Goal: Task Accomplishment & Management: Manage account settings

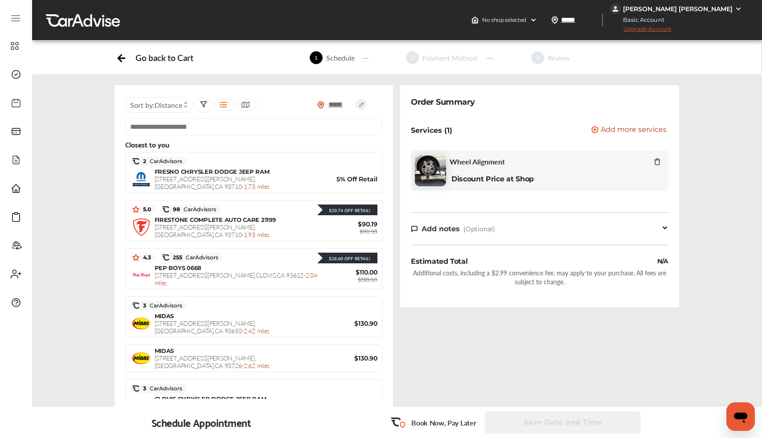
scroll to position [566, 0]
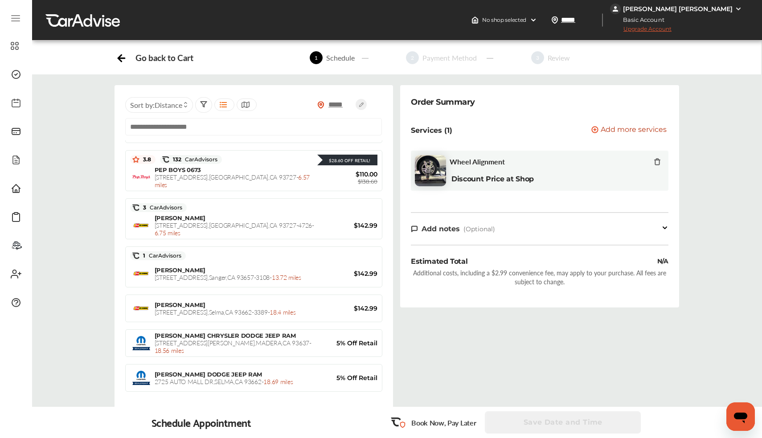
click at [689, 8] on div "[PERSON_NAME] [PERSON_NAME]" at bounding box center [678, 9] width 110 height 8
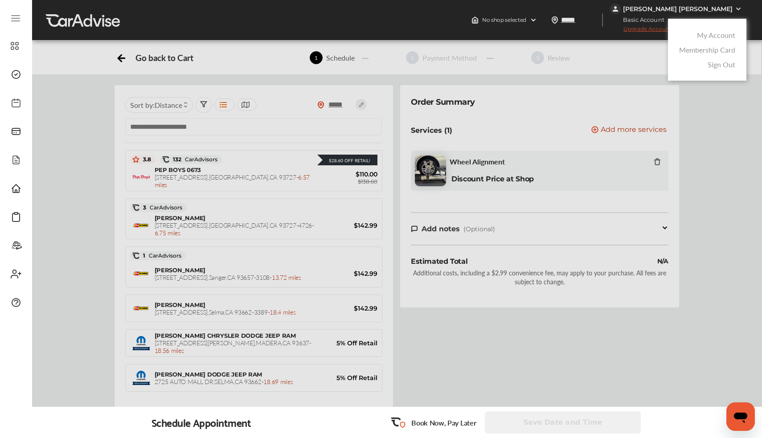
click at [725, 33] on link "My Account" at bounding box center [716, 35] width 38 height 10
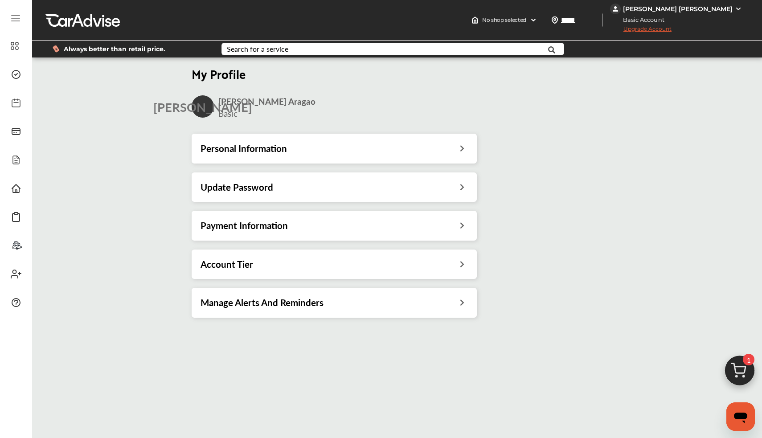
click at [256, 151] on h3 "Personal Information" at bounding box center [244, 149] width 86 height 12
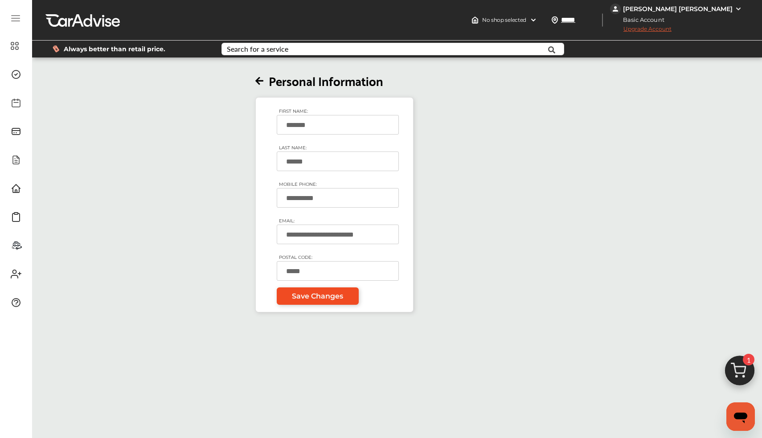
click at [315, 297] on span "Save Changes" at bounding box center [317, 296] width 51 height 8
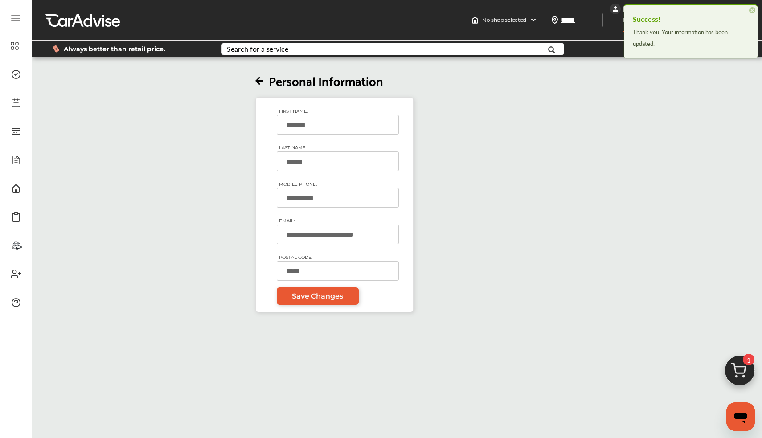
click at [259, 82] on icon at bounding box center [259, 81] width 8 height 9
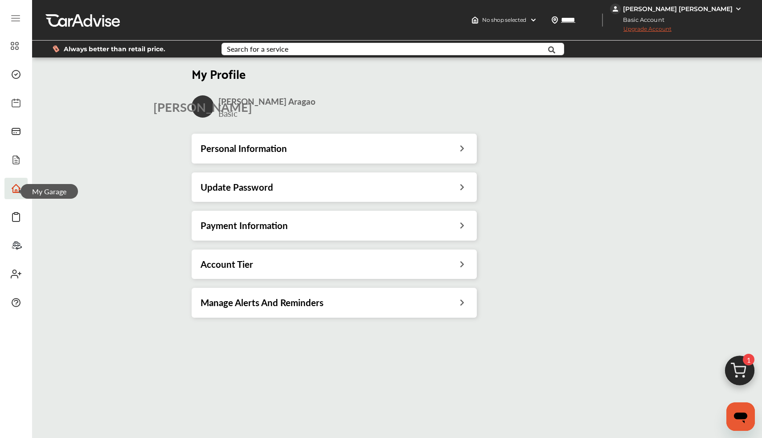
click at [20, 187] on icon at bounding box center [16, 188] width 11 height 11
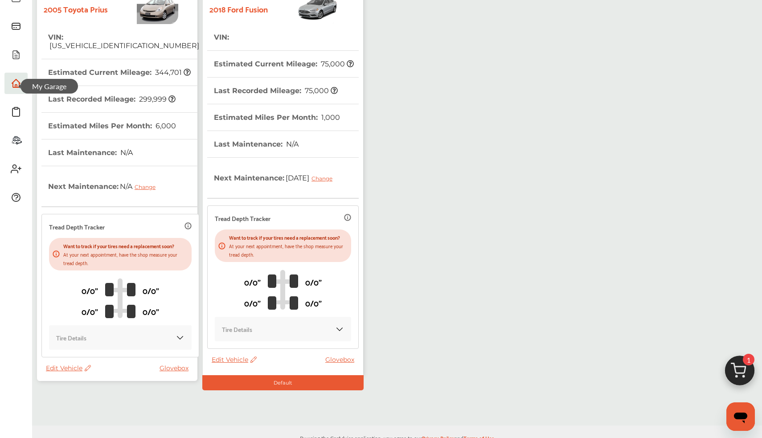
scroll to position [95, 0]
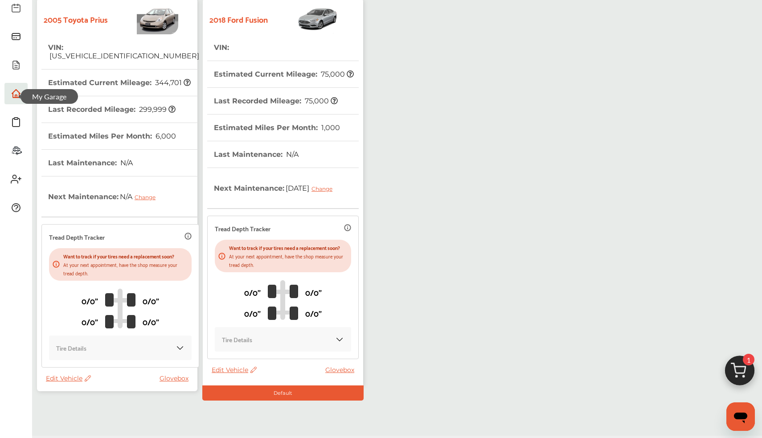
click at [224, 374] on span "Edit Vehicle" at bounding box center [234, 370] width 45 height 8
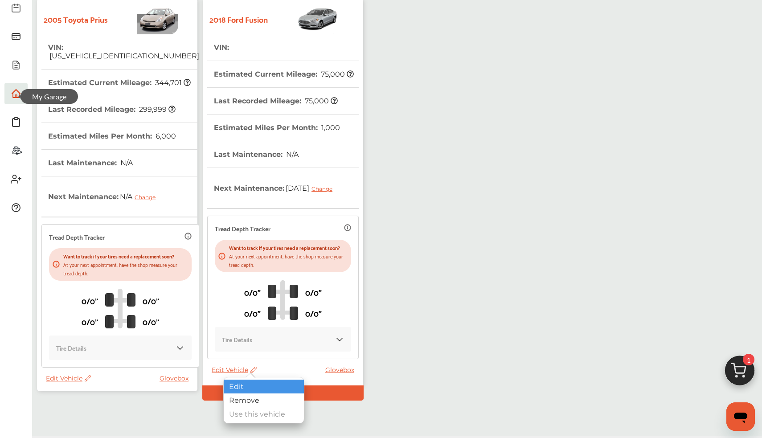
click at [245, 384] on div "Edit" at bounding box center [264, 387] width 80 height 14
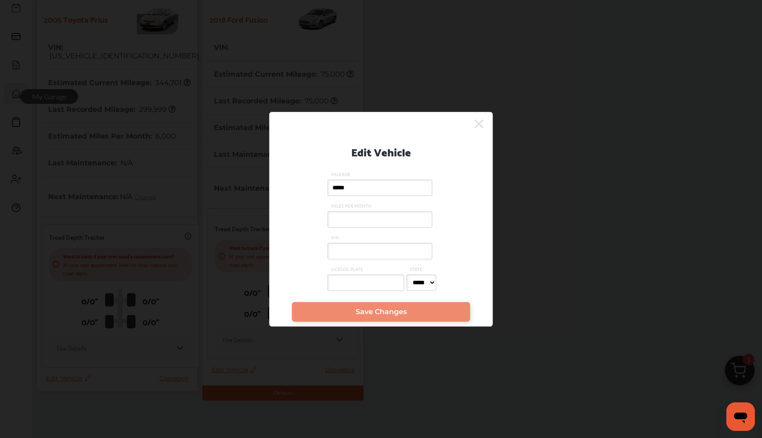
click at [346, 220] on input "MILES PER MONTH" at bounding box center [380, 219] width 105 height 16
click at [355, 250] on input "VIN" at bounding box center [380, 251] width 105 height 16
click at [362, 219] on input "MILES PER MONTH" at bounding box center [380, 219] width 105 height 16
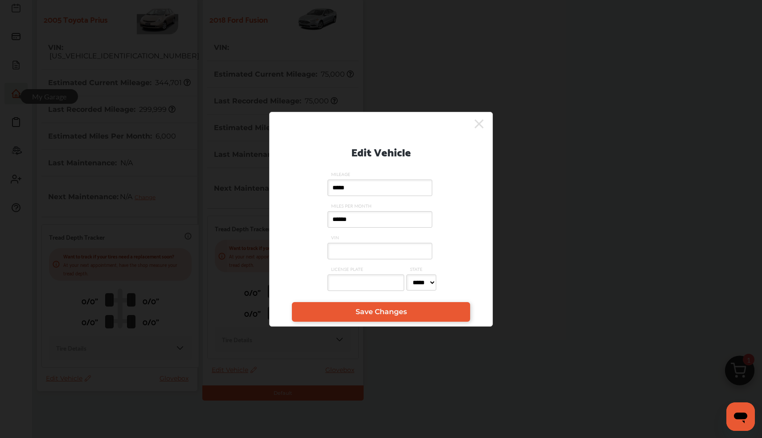
type input "*******"
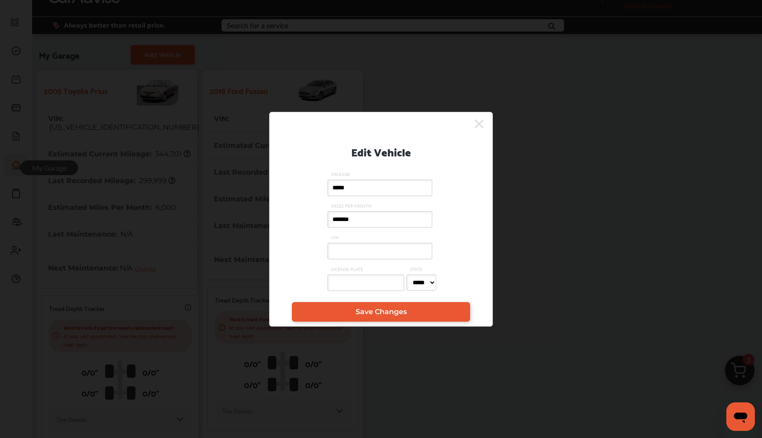
scroll to position [13, 0]
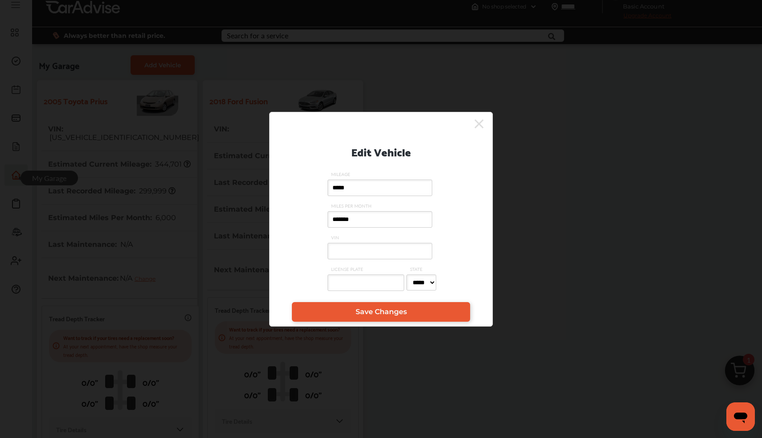
click at [368, 250] on input "VIN" at bounding box center [380, 251] width 105 height 16
click at [358, 285] on input "LICENSE PLATE" at bounding box center [366, 283] width 77 height 16
click at [374, 249] on input "VIN" at bounding box center [380, 251] width 105 height 16
type input "**********"
click at [368, 290] on input "LICENSE PLATE" at bounding box center [366, 283] width 77 height 16
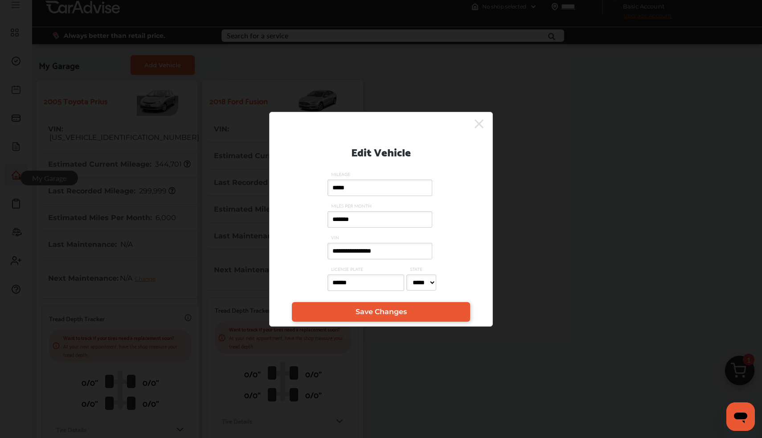
type input "*******"
click at [404, 315] on span "Save Changes" at bounding box center [381, 312] width 51 height 8
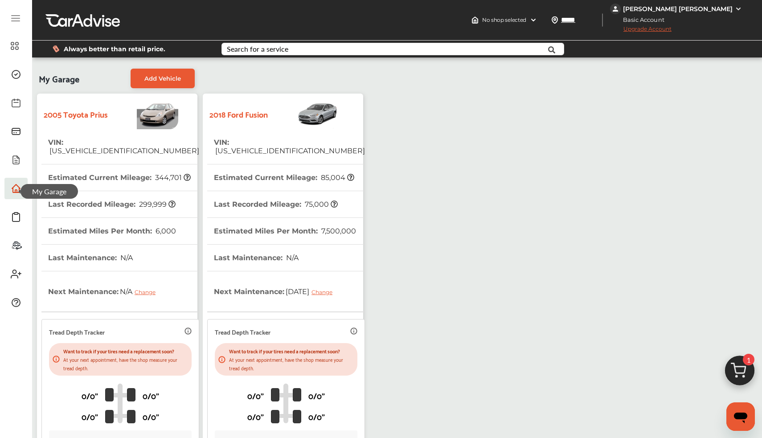
scroll to position [0, 0]
click at [71, 21] on div at bounding box center [82, 19] width 74 height 13
click at [693, 8] on div "[PERSON_NAME] [PERSON_NAME]" at bounding box center [678, 9] width 110 height 8
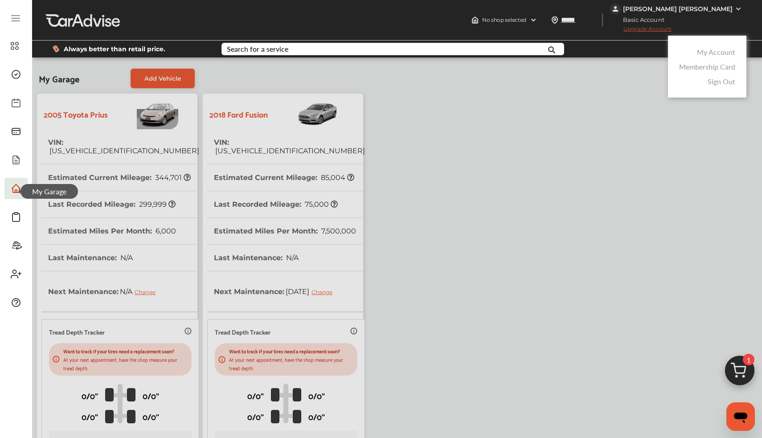
click at [715, 50] on link "My Account" at bounding box center [716, 52] width 38 height 10
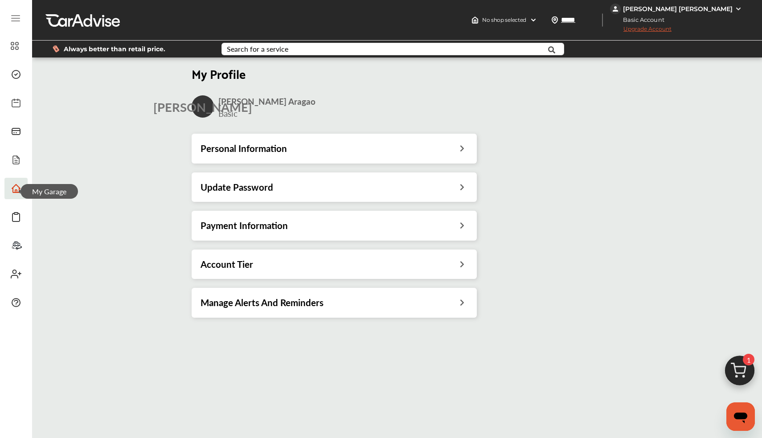
click at [102, 48] on span "Always better than retail price." at bounding box center [115, 49] width 102 height 6
click at [15, 105] on icon at bounding box center [16, 103] width 11 height 11
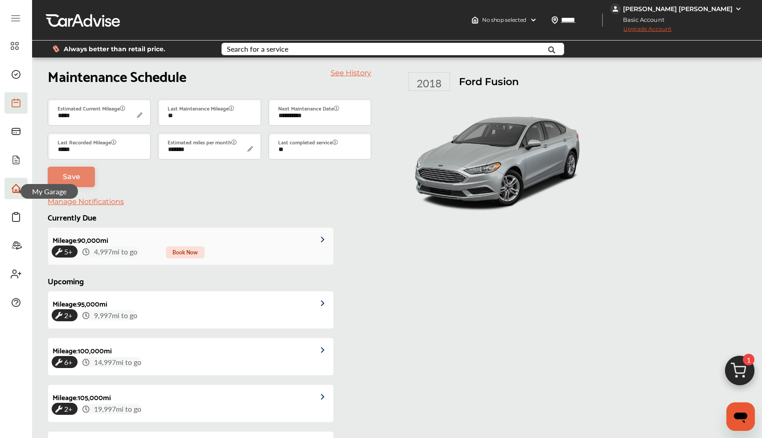
click at [218, 257] on link "Mileage : 90,000 mi 5+ 4,997 mi to go Book Now" at bounding box center [190, 246] width 285 height 37
